Goal: Task Accomplishment & Management: Complete application form

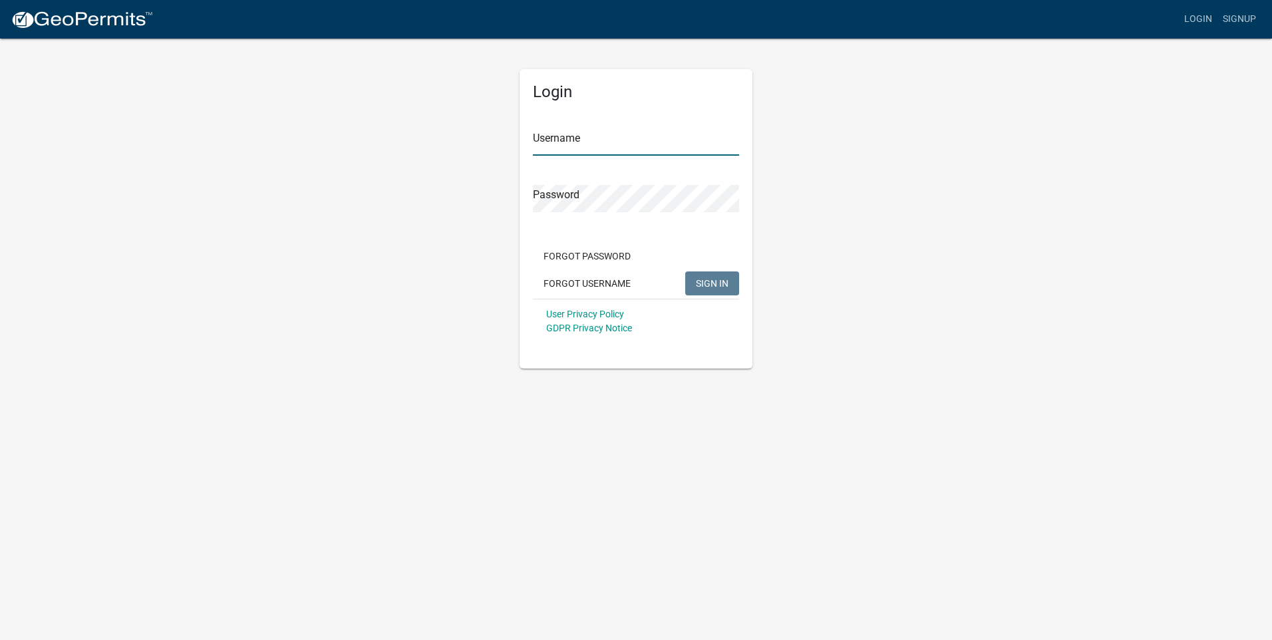
click at [596, 142] on input "Username" at bounding box center [636, 141] width 206 height 27
type input "Gregoryflora"
click at [713, 293] on button "SIGN IN" at bounding box center [712, 283] width 54 height 24
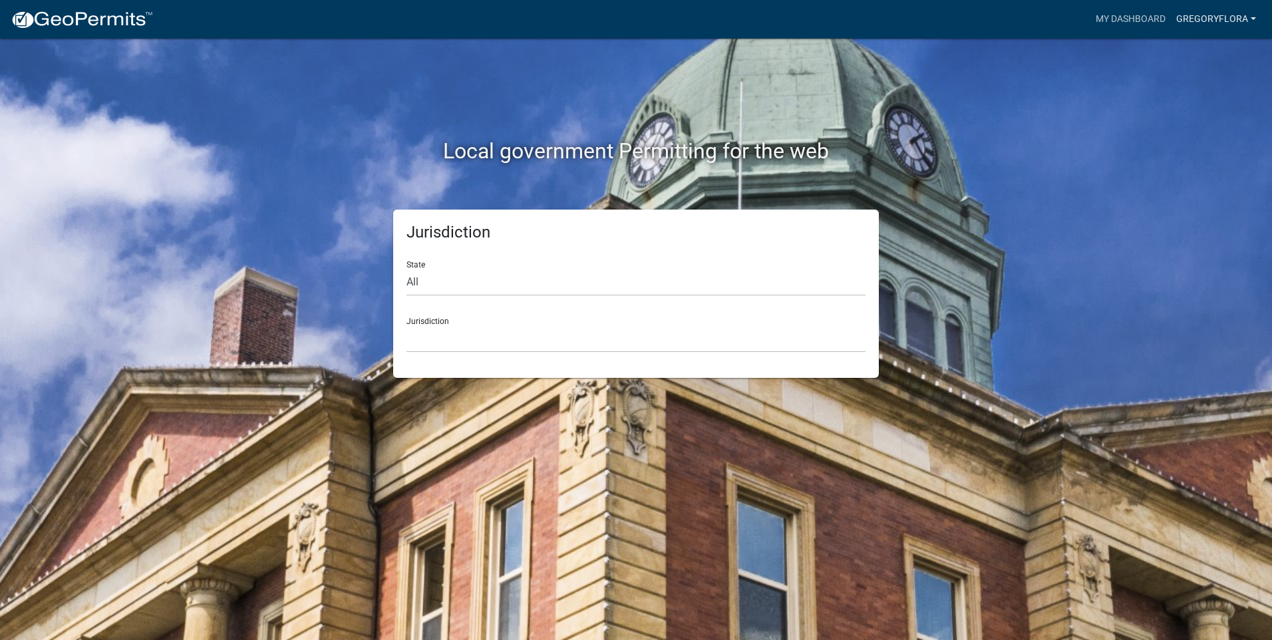
click at [1248, 18] on link "Gregoryflora" at bounding box center [1216, 19] width 90 height 25
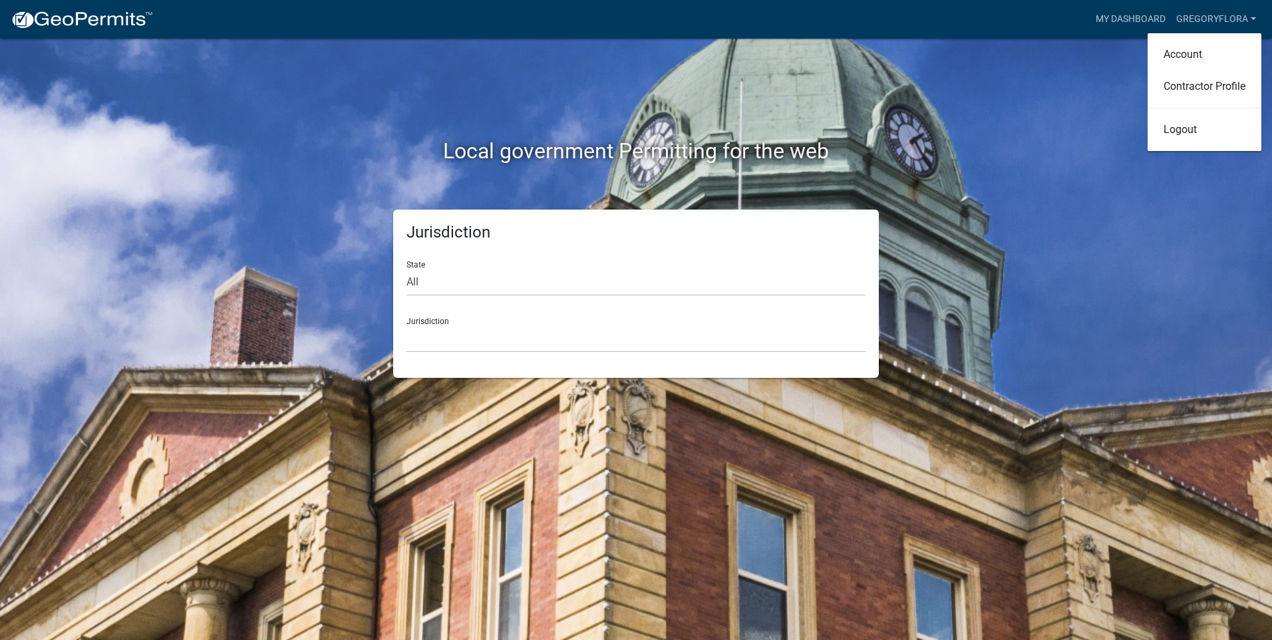
click at [945, 99] on div "Local government Permitting for the web" at bounding box center [636, 124] width 759 height 170
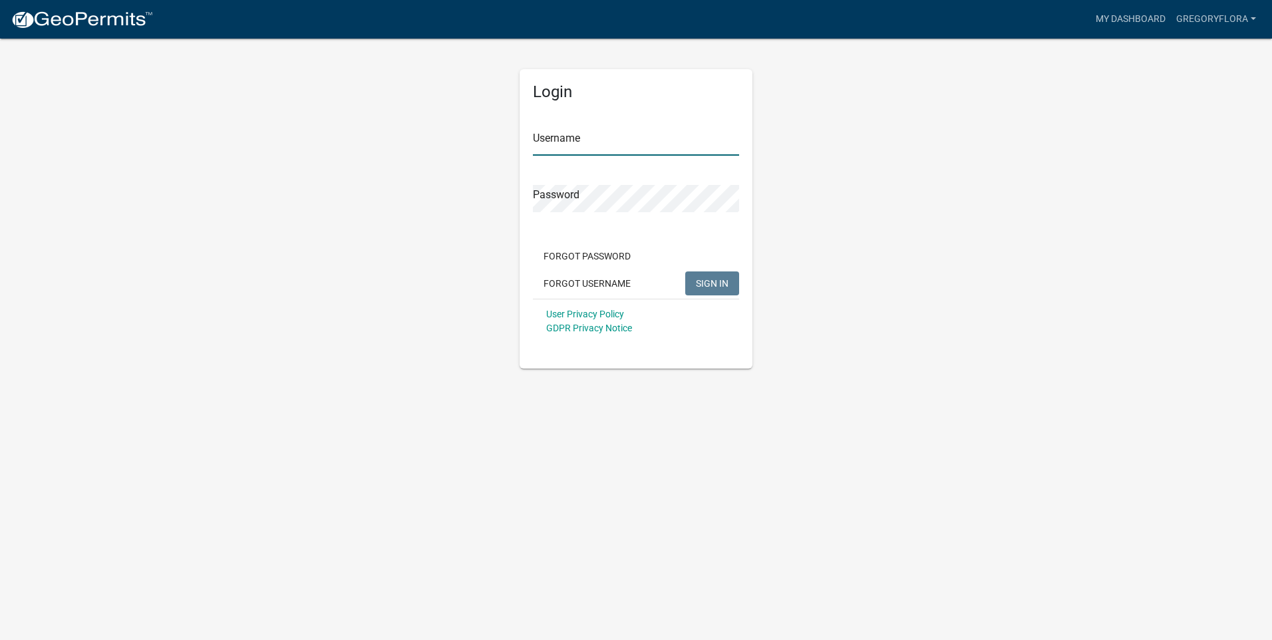
click at [603, 152] on input "Username" at bounding box center [636, 141] width 206 height 27
type input "Gregoryflora"
click at [685, 271] on button "SIGN IN" at bounding box center [712, 283] width 54 height 24
